Goal: Entertainment & Leisure: Consume media (video, audio)

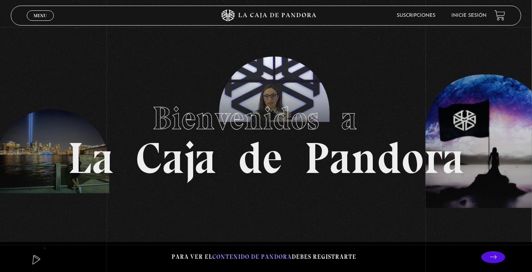
click at [38, 23] on div "Menu Cerrar" at bounding box center [107, 15] width 160 height 19
click at [41, 17] on span "Menu" at bounding box center [40, 15] width 13 height 5
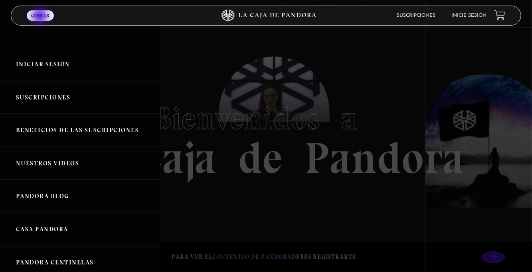
click at [81, 65] on link "Iniciar Sesión" at bounding box center [80, 64] width 160 height 33
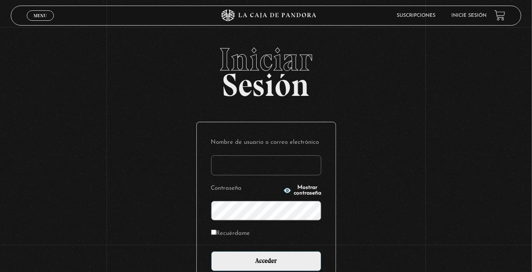
click at [263, 172] on input "Nombre de usuario o correo electrónico" at bounding box center [266, 165] width 110 height 20
type input "euherra@gmail.com"
click at [211, 251] on input "Acceder" at bounding box center [266, 261] width 110 height 20
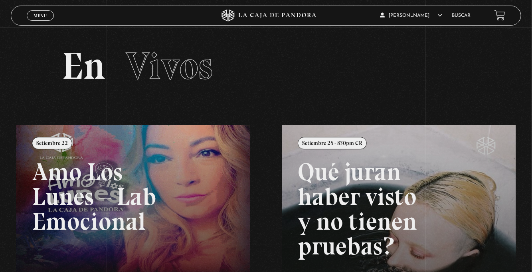
click at [41, 18] on span "Menu" at bounding box center [40, 15] width 13 height 5
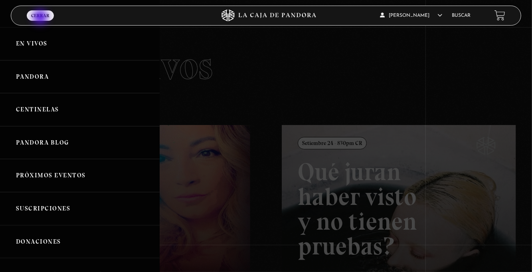
click at [77, 119] on link "Centinelas" at bounding box center [80, 109] width 160 height 33
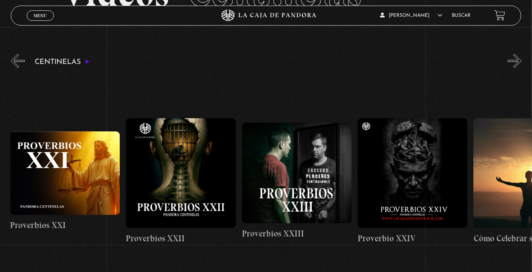
scroll to position [0, 2665]
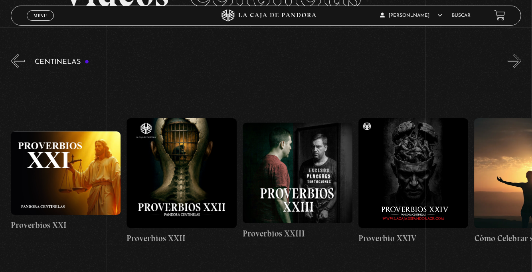
click at [191, 197] on figure at bounding box center [181, 173] width 110 height 110
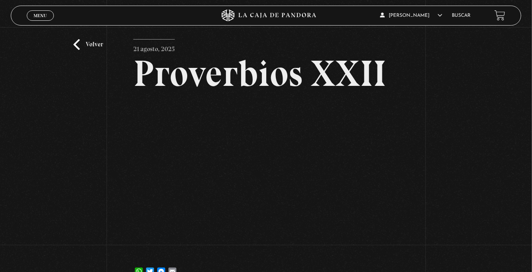
scroll to position [35, 0]
